Goal: Information Seeking & Learning: Find specific fact

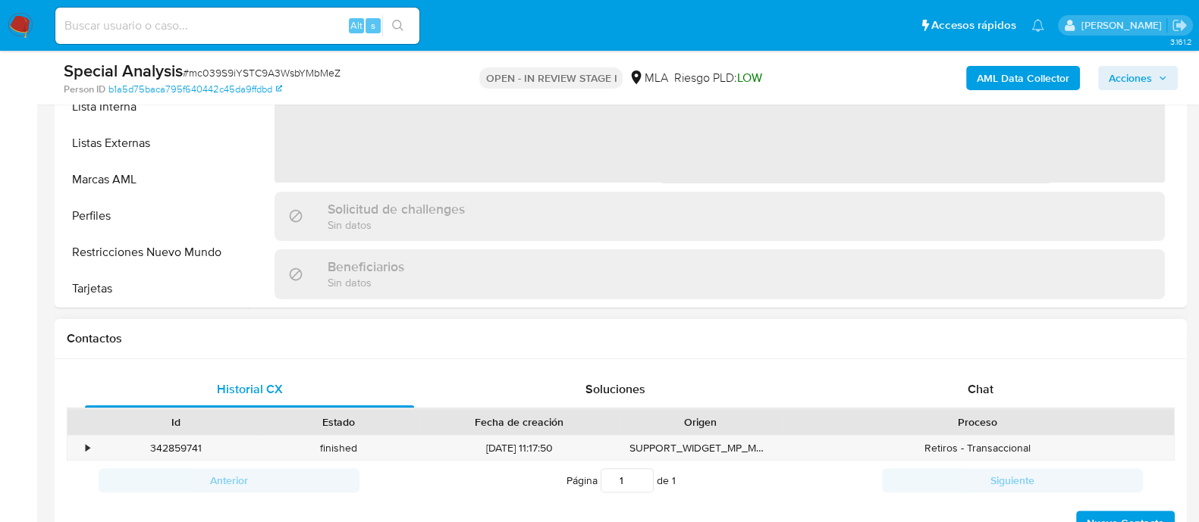
scroll to position [284, 0]
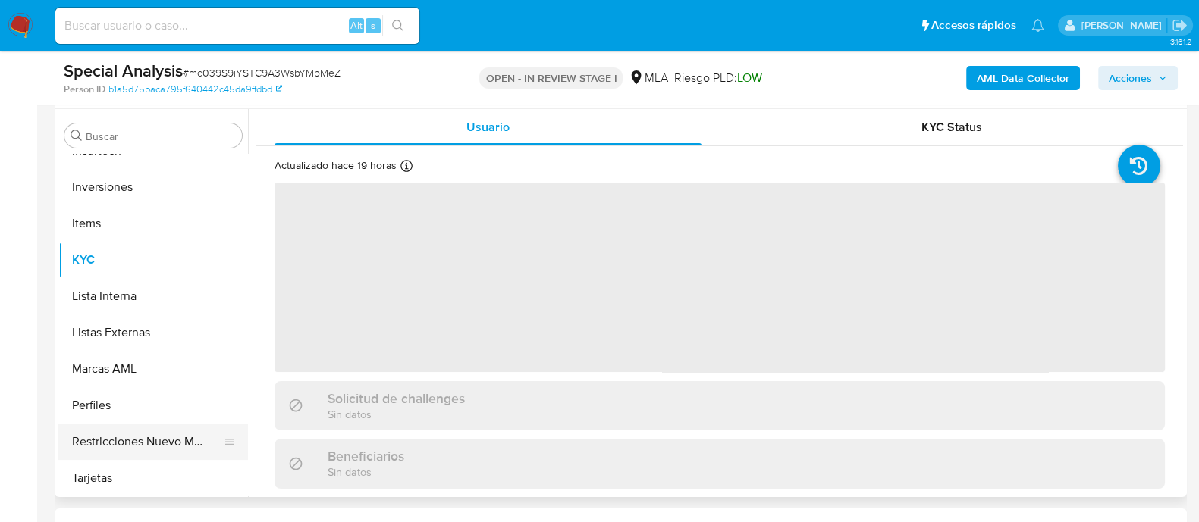
select select "10"
click at [162, 437] on button "Restricciones Nuevo Mundo" at bounding box center [146, 442] width 177 height 36
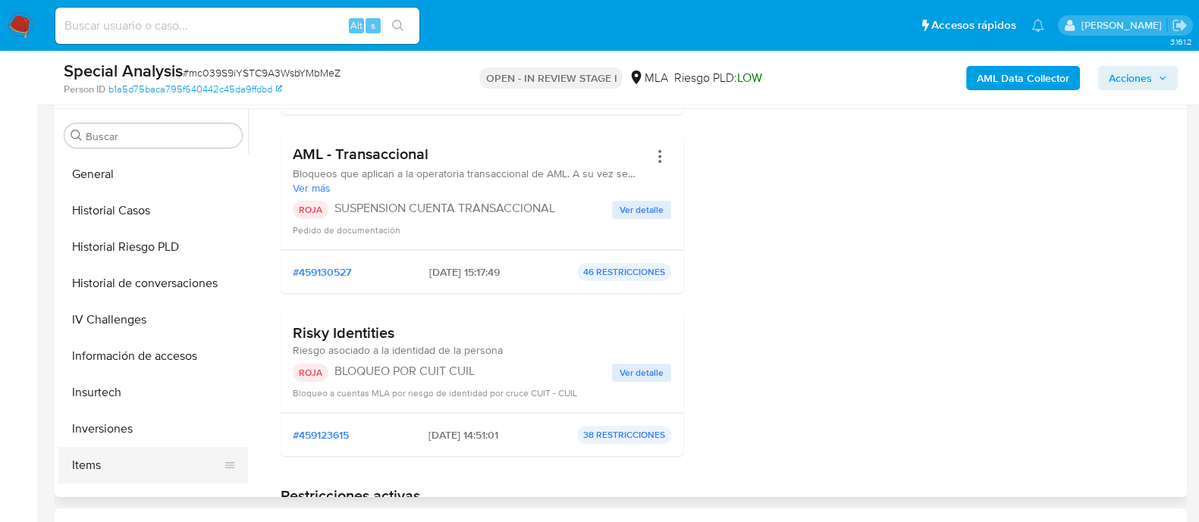
scroll to position [312, 0]
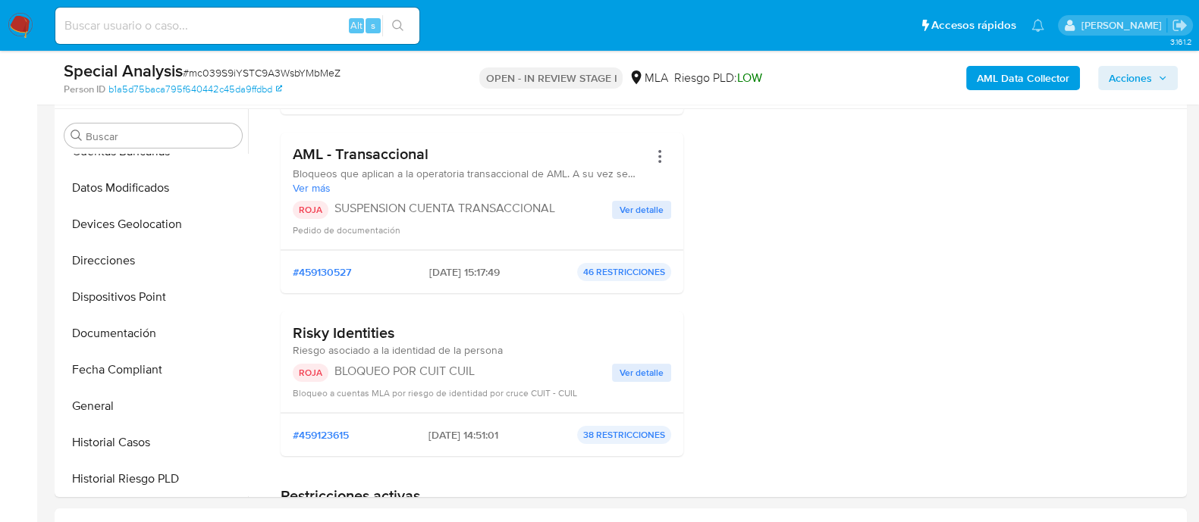
click at [319, 17] on input at bounding box center [237, 26] width 364 height 20
paste input "mc039S9iYSTC9A3WsbYMbMeZ"
click at [409, 17] on button "search-icon" at bounding box center [397, 25] width 31 height 21
click at [400, 20] on icon "search-icon" at bounding box center [397, 25] width 11 height 11
click at [394, 21] on icon "search-icon" at bounding box center [397, 25] width 11 height 11
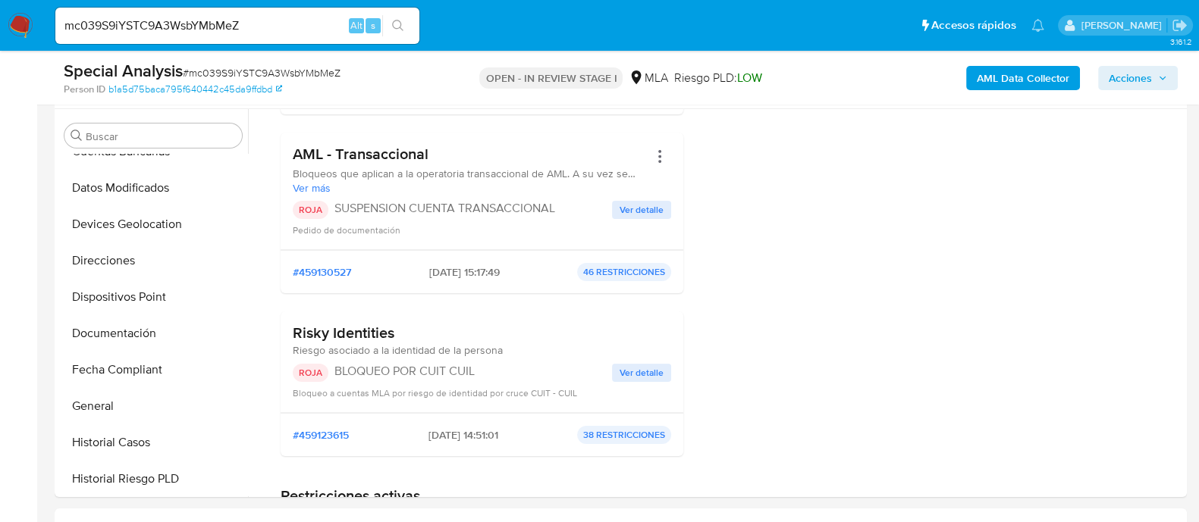
click at [265, 22] on input "mc039S9iYSTC9A3WsbYMbMeZ" at bounding box center [237, 26] width 364 height 20
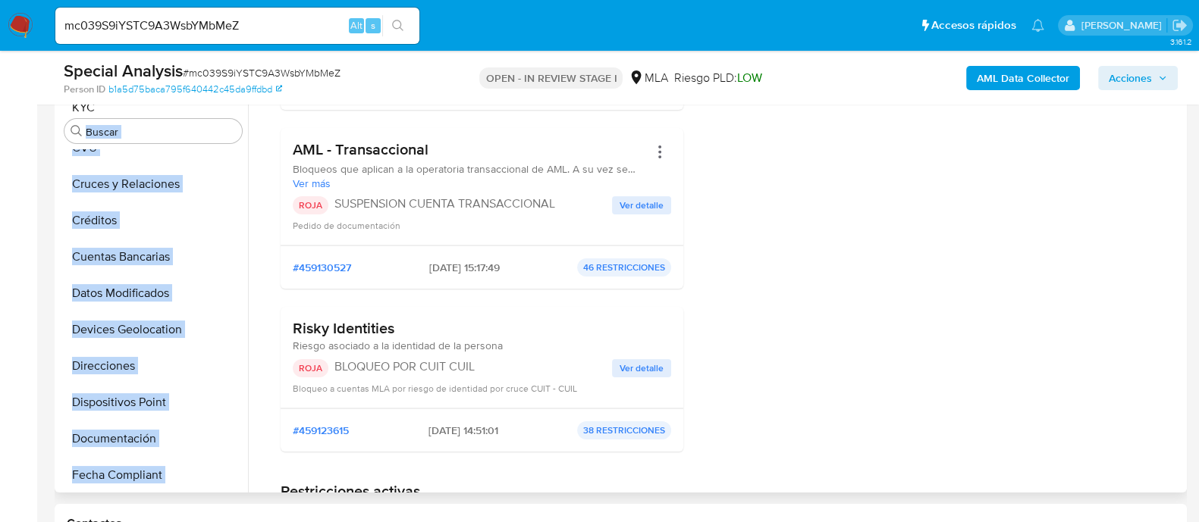
scroll to position [0, 0]
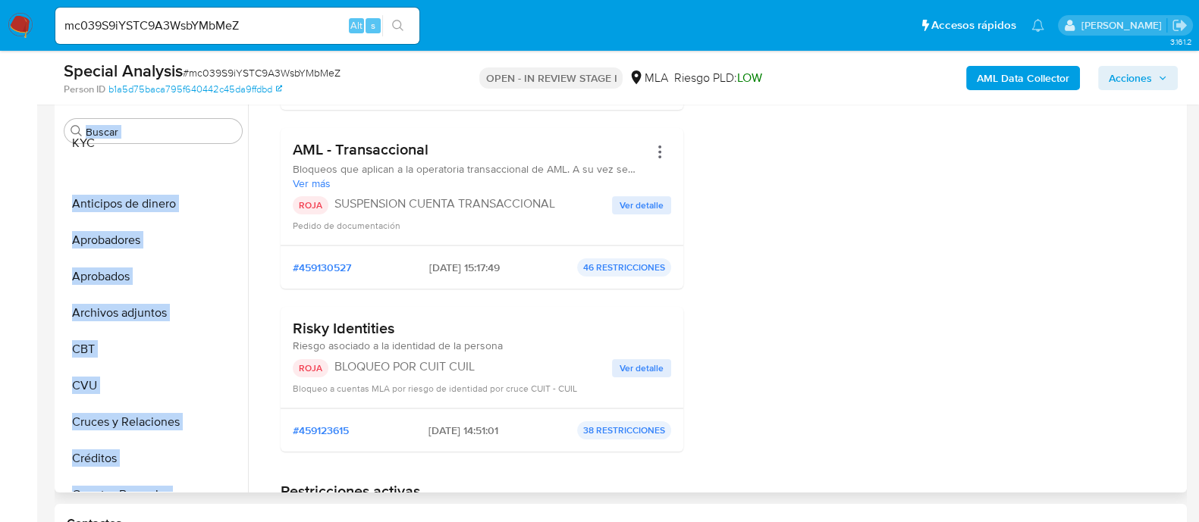
drag, startPoint x: 218, startPoint y: 377, endPoint x: 225, endPoint y: 142, distance: 235.2
click at [225, 142] on div "Buscar Anticipos de dinero Aprobadores Aprobados Archivos adjuntos CBT CVU Cruc…" at bounding box center [153, 300] width 190 height 386
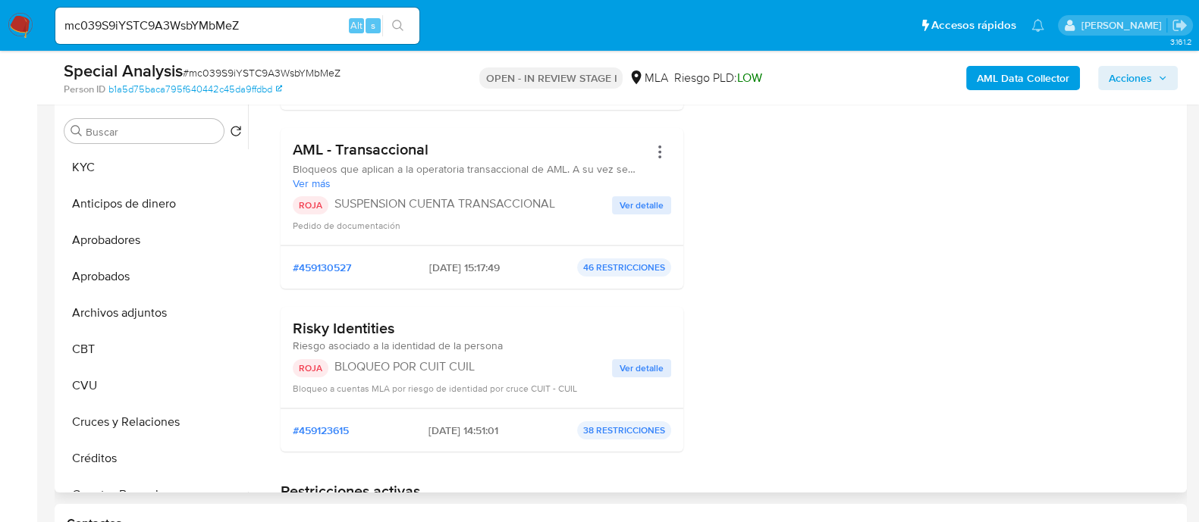
drag, startPoint x: 225, startPoint y: 312, endPoint x: 214, endPoint y: 198, distance: 115.1
click at [214, 198] on ul "KYC Anticipos de dinero Aprobadores Aprobados Archivos adjuntos CBT CVU Cruces …" at bounding box center [153, 320] width 190 height 342
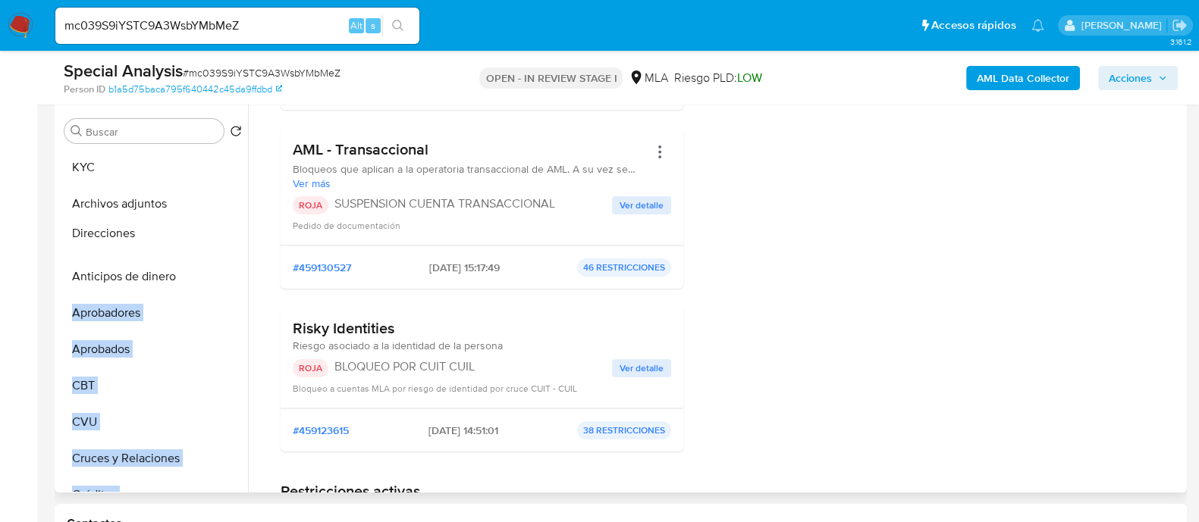
drag, startPoint x: 226, startPoint y: 412, endPoint x: 212, endPoint y: 236, distance: 177.2
click at [212, 236] on ul "KYC Archivos adjuntos Anticipos de dinero Aprobadores Aprobados CBT CVU Cruces …" at bounding box center [153, 320] width 190 height 342
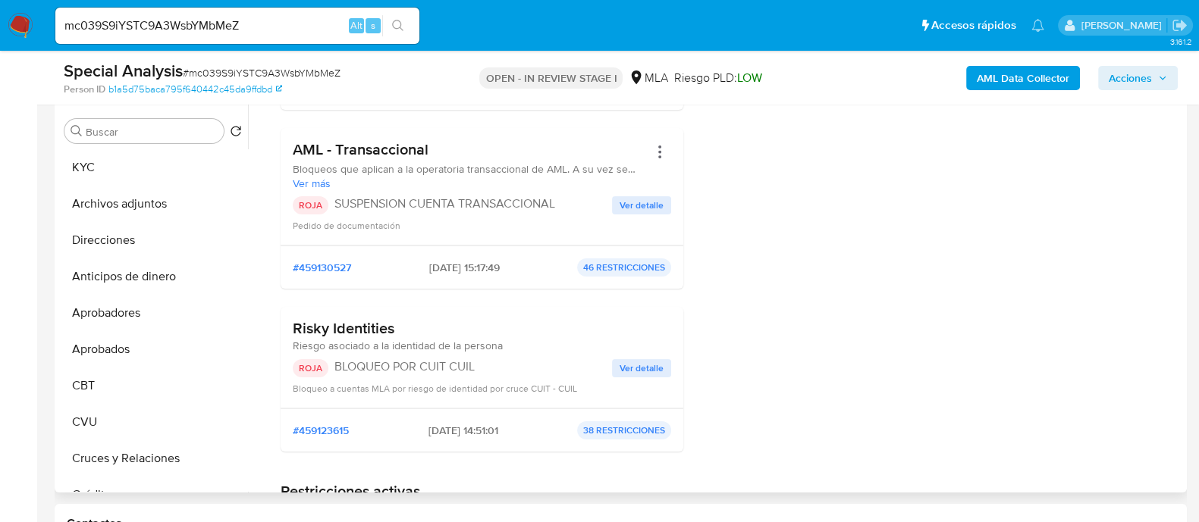
click at [254, 286] on div at bounding box center [715, 299] width 935 height 388
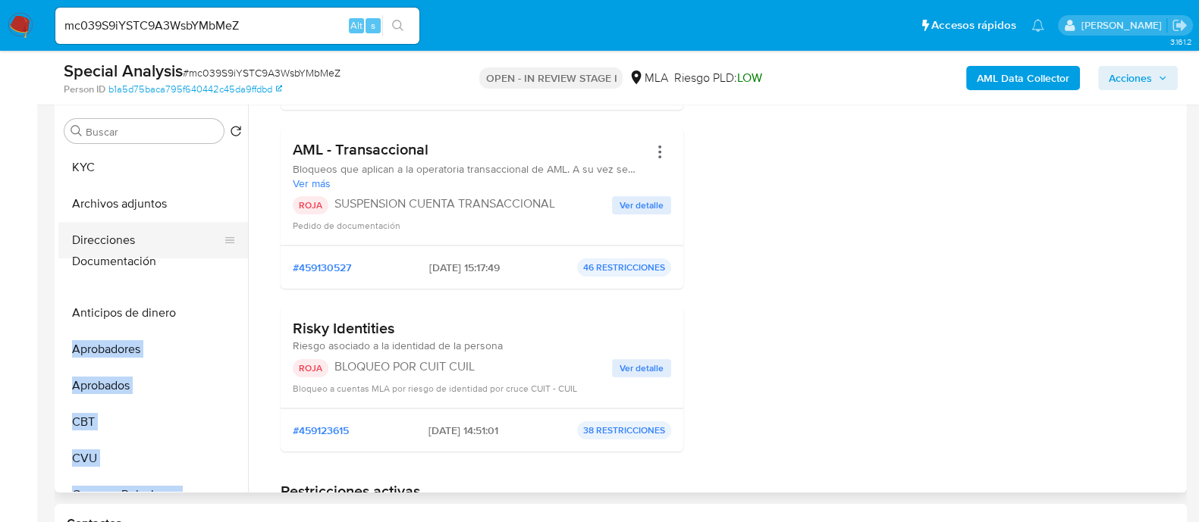
drag, startPoint x: 221, startPoint y: 396, endPoint x: 201, endPoint y: 265, distance: 132.0
click at [201, 265] on ul "KYC Archivos adjuntos Direcciones Anticipos de dinero Aprobadores Aprobados CBT…" at bounding box center [153, 320] width 190 height 342
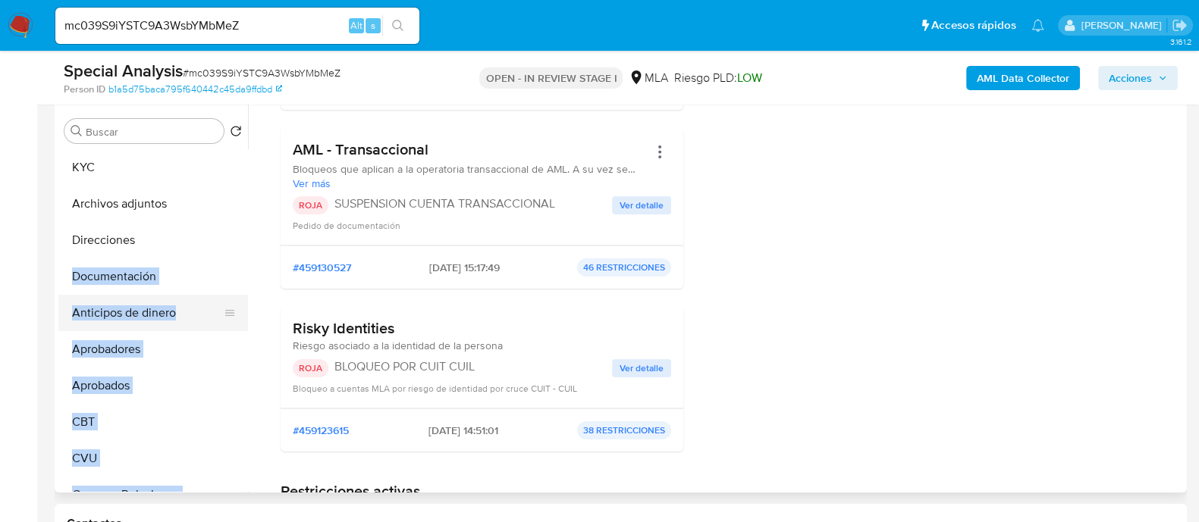
drag, startPoint x: 258, startPoint y: 328, endPoint x: 224, endPoint y: 330, distance: 34.2
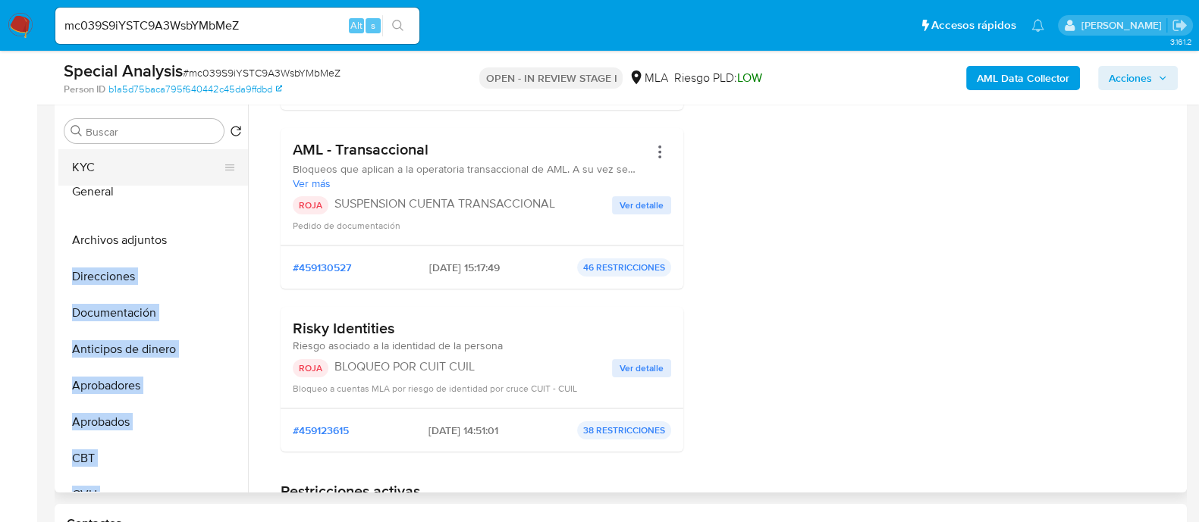
drag, startPoint x: 221, startPoint y: 468, endPoint x: 220, endPoint y: 195, distance: 273.0
click at [220, 195] on ul "KYC Archivos adjuntos Direcciones Documentación Anticipos de dinero Aprobadores…" at bounding box center [153, 320] width 190 height 342
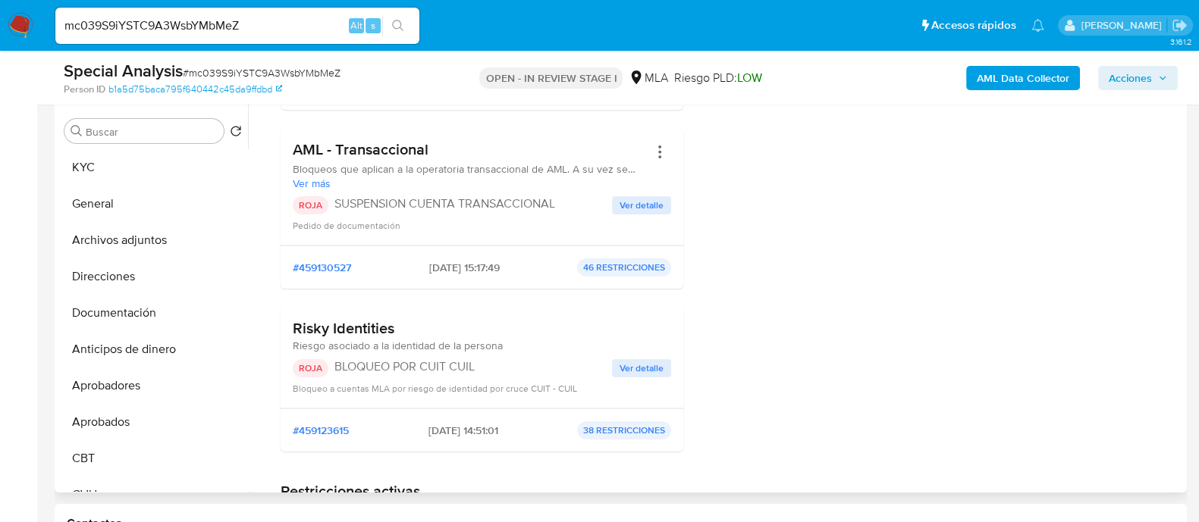
click at [288, 356] on div "Risky Identities [PERSON_NAME] asociado a la identidad de la persona ROJA BLOQU…" at bounding box center [482, 358] width 403 height 102
drag, startPoint x: 222, startPoint y: 409, endPoint x: 235, endPoint y: 342, distance: 68.0
click at [234, 347] on ul "KYC General Archivos adjuntos Direcciones Documentación Anticipos de dinero Apr…" at bounding box center [153, 320] width 190 height 342
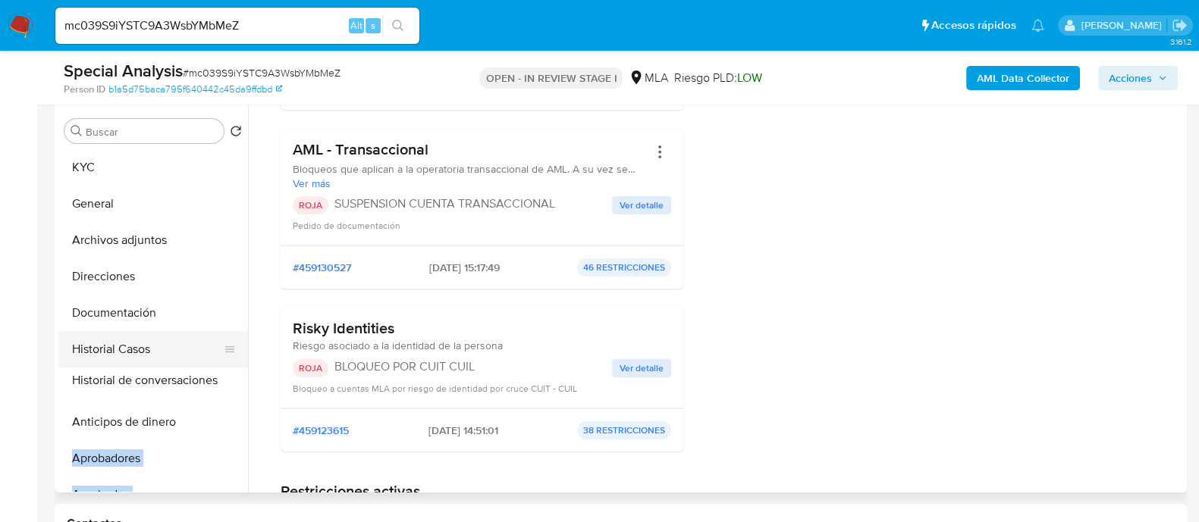
drag, startPoint x: 224, startPoint y: 291, endPoint x: 196, endPoint y: 381, distance: 94.5
click at [196, 381] on ul "KYC General Archivos adjuntos Direcciones Documentación Historial Casos Anticip…" at bounding box center [153, 320] width 190 height 342
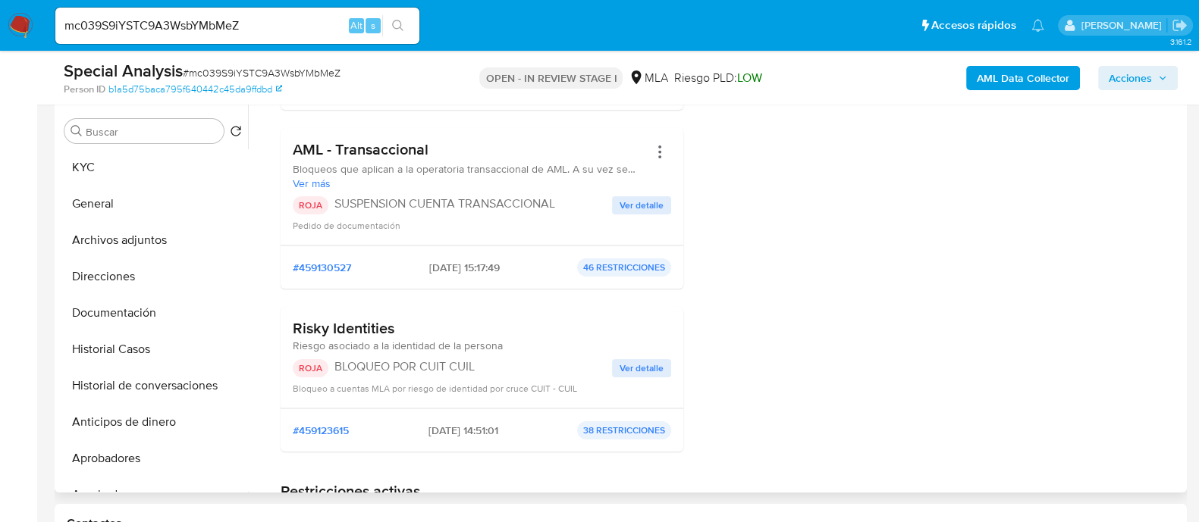
drag, startPoint x: 219, startPoint y: 411, endPoint x: 212, endPoint y: 421, distance: 12.0
click at [212, 421] on ul "KYC General Archivos adjuntos Direcciones Documentación Historial Casos Histori…" at bounding box center [153, 320] width 190 height 342
click at [251, 400] on div at bounding box center [715, 299] width 935 height 388
drag, startPoint x: 227, startPoint y: 434, endPoint x: 228, endPoint y: 451, distance: 16.7
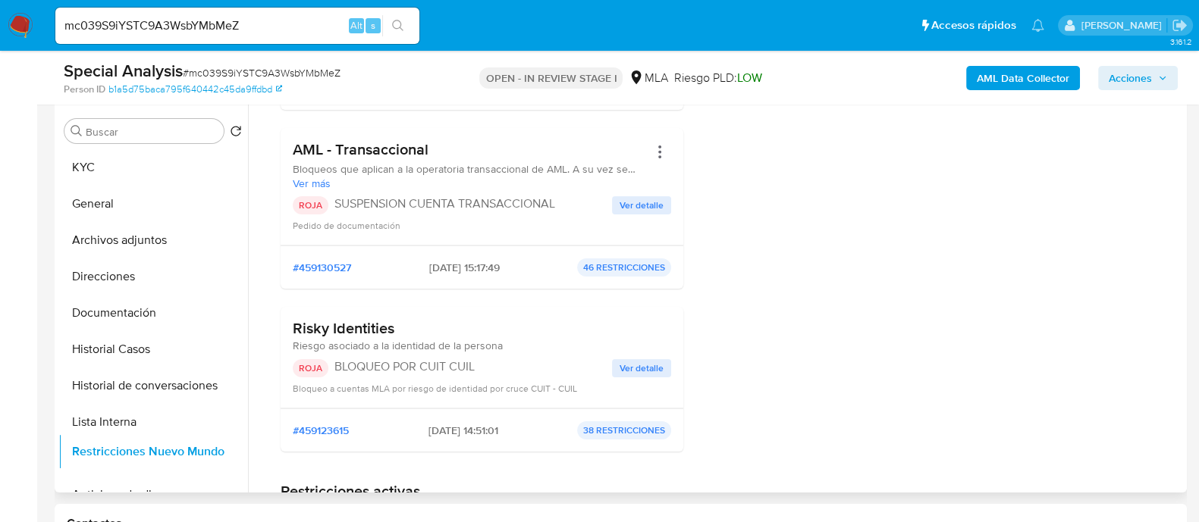
click at [228, 451] on ul "KYC General Archivos adjuntos Direcciones Documentación Historial Casos Histori…" at bounding box center [153, 320] width 190 height 342
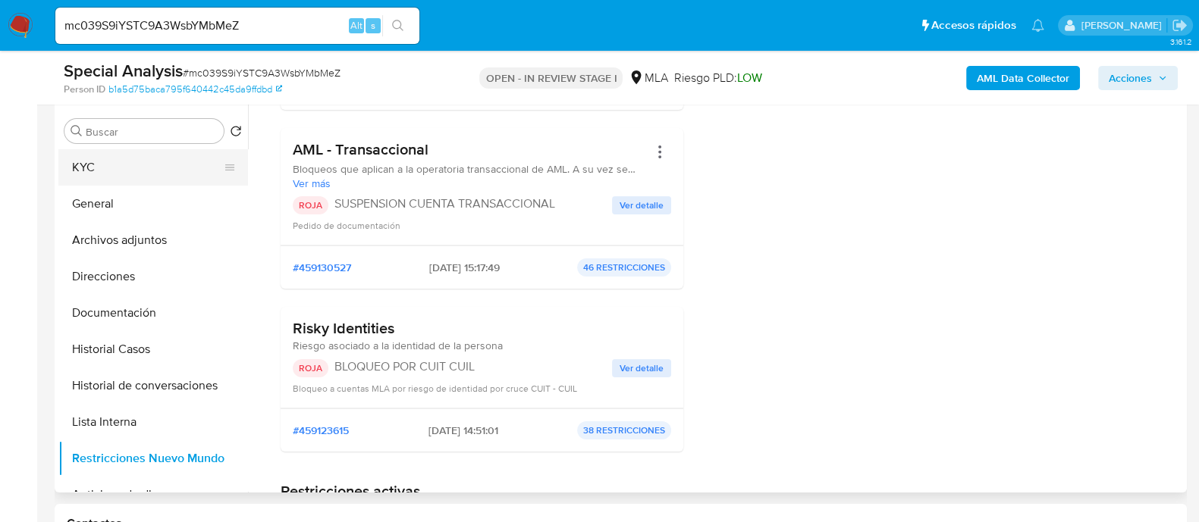
click at [153, 161] on button "KYC" at bounding box center [146, 167] width 177 height 36
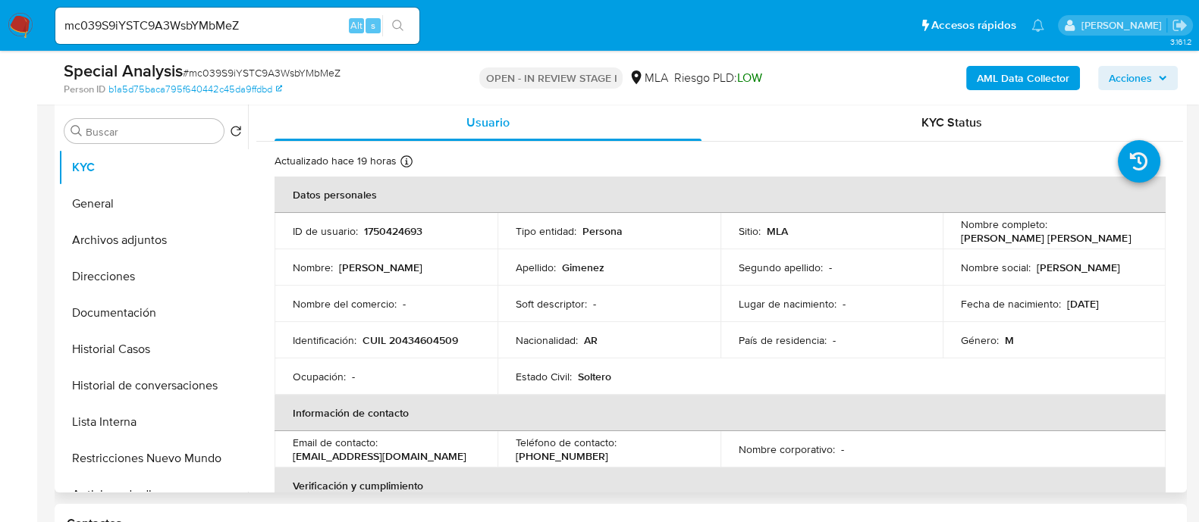
click at [406, 339] on p "CUIL 20434604509" at bounding box center [410, 341] width 96 height 14
copy p "20434604509"
click at [286, 13] on div "mc039S9iYSTC9A3WsbYMbMeZ Alt s" at bounding box center [237, 26] width 364 height 36
click at [270, 24] on input "mc039S9iYSTC9A3WsbYMbMeZ" at bounding box center [237, 26] width 364 height 20
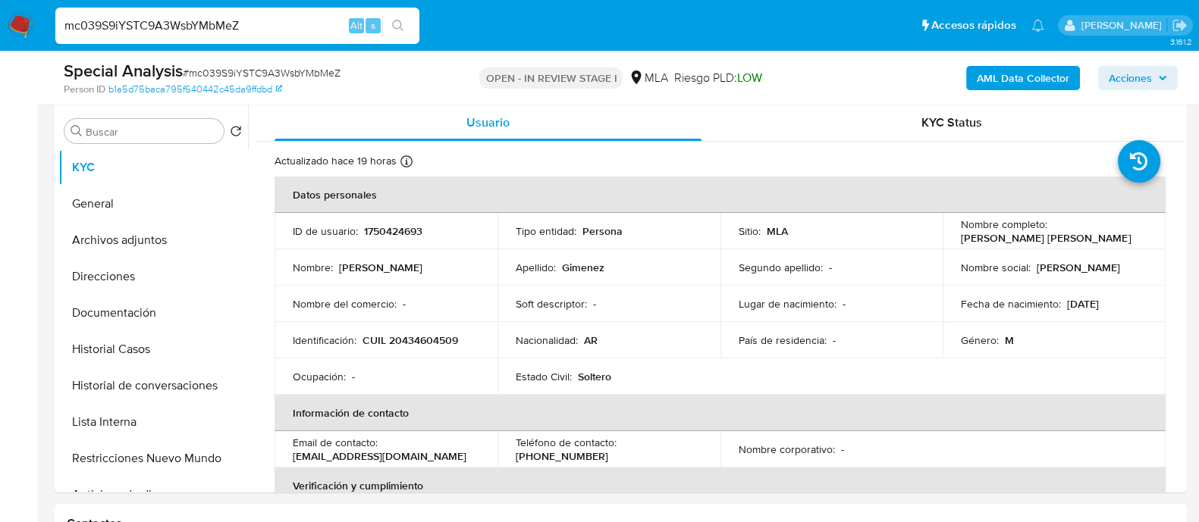
click at [270, 24] on input "mc039S9iYSTC9A3WsbYMbMeZ" at bounding box center [237, 26] width 364 height 20
paste input "dARR1OekCMwYpv51z8RJLfBd"
type input "dARR1OekCMwYpv51z8RJLfBd"
click at [384, 25] on button "search-icon" at bounding box center [397, 25] width 31 height 21
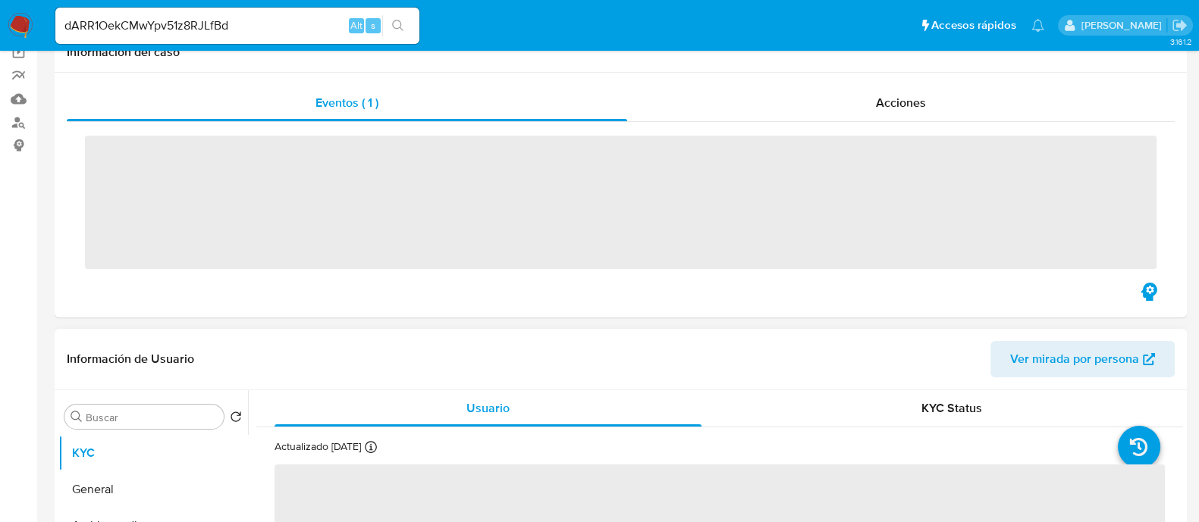
scroll to position [189, 0]
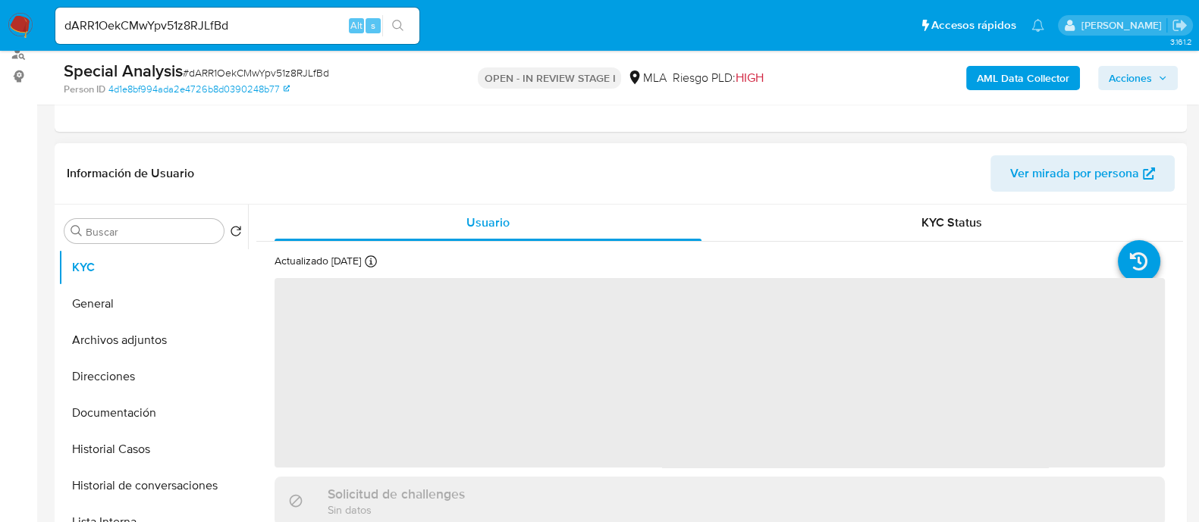
select select "10"
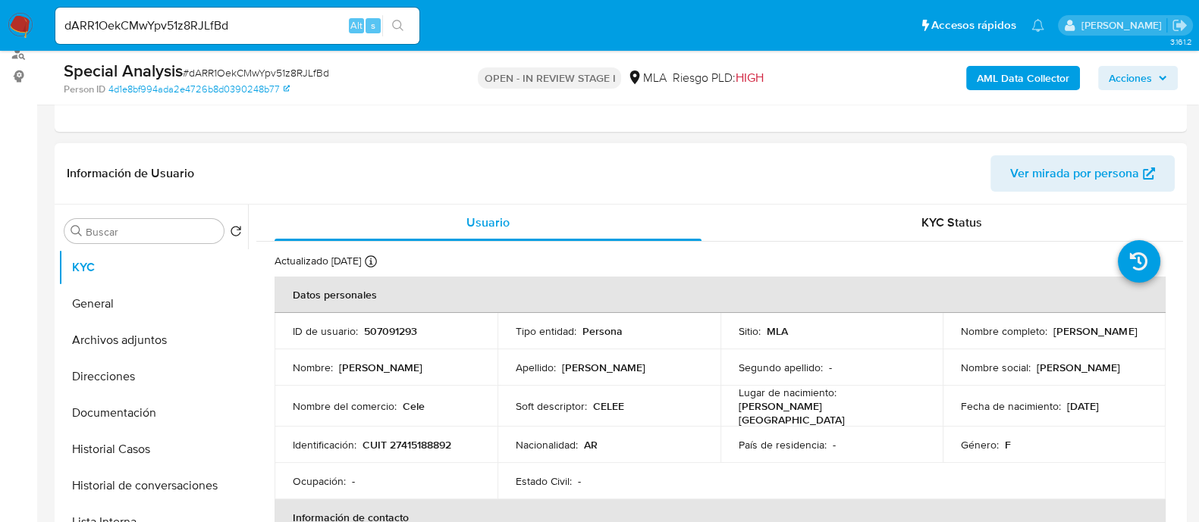
click at [410, 340] on td "ID de usuario : 507091293" at bounding box center [385, 331] width 223 height 36
click at [406, 331] on p "507091293" at bounding box center [390, 332] width 53 height 14
copy p "507091293"
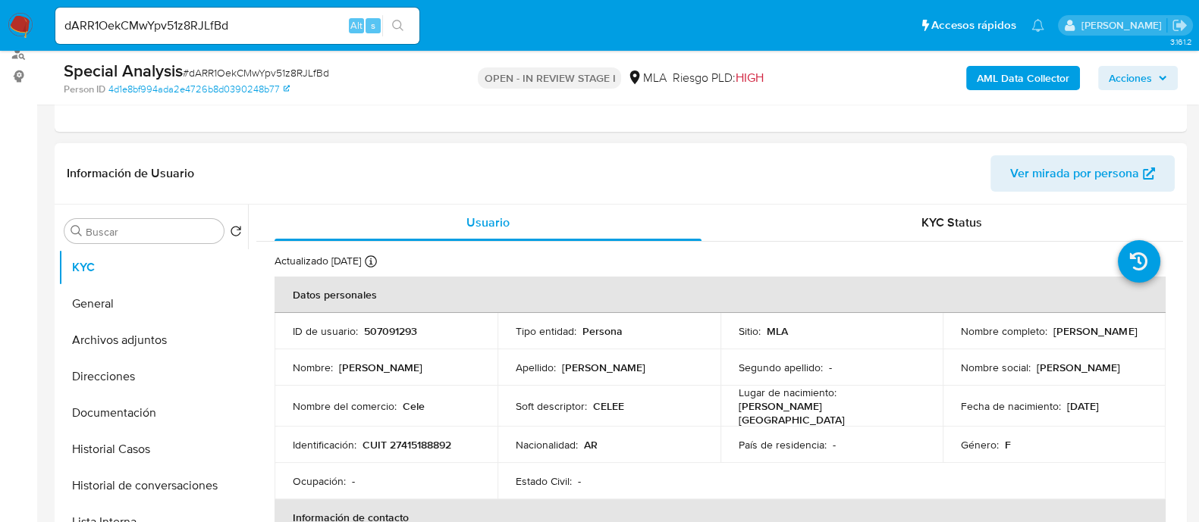
click at [441, 442] on p "CUIT 27415188892" at bounding box center [406, 445] width 89 height 14
copy p "27415188892"
